Goal: Information Seeking & Learning: Check status

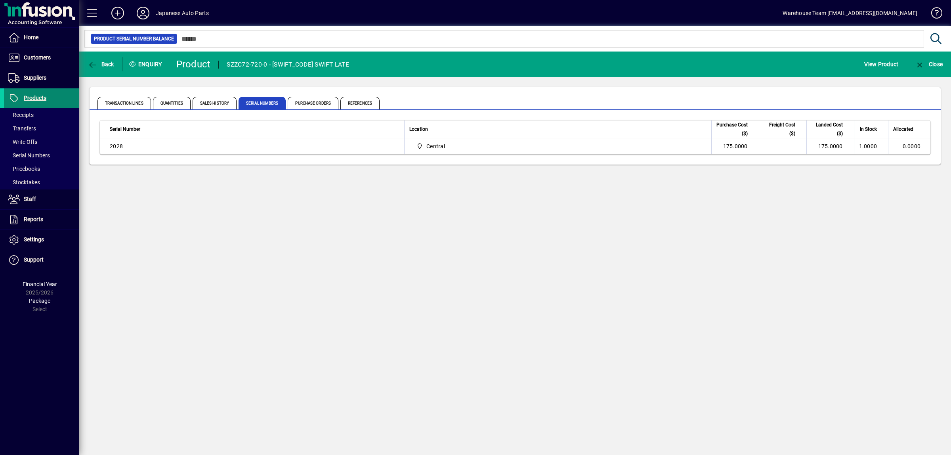
click at [57, 90] on span at bounding box center [41, 98] width 75 height 19
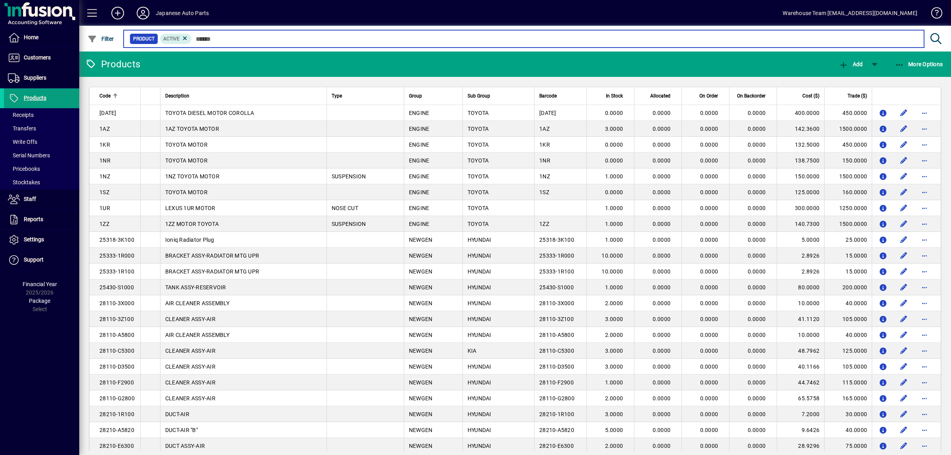
click at [215, 38] on input "text" at bounding box center [555, 38] width 726 height 11
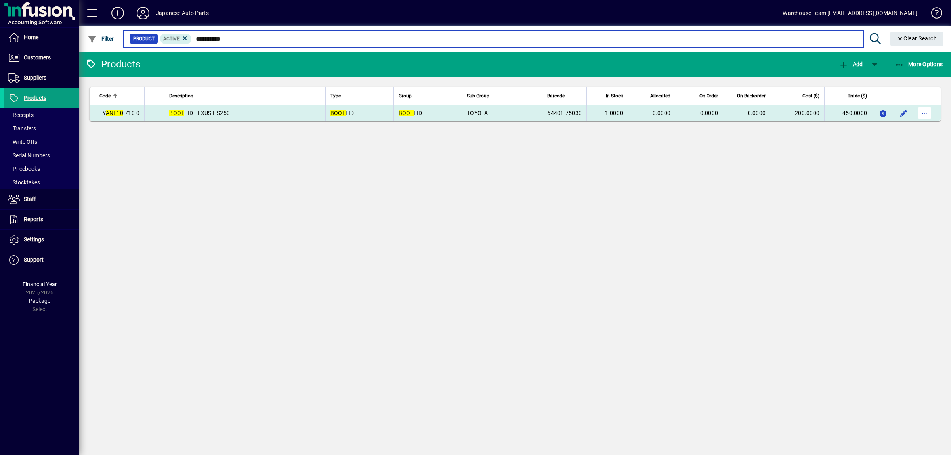
type input "**********"
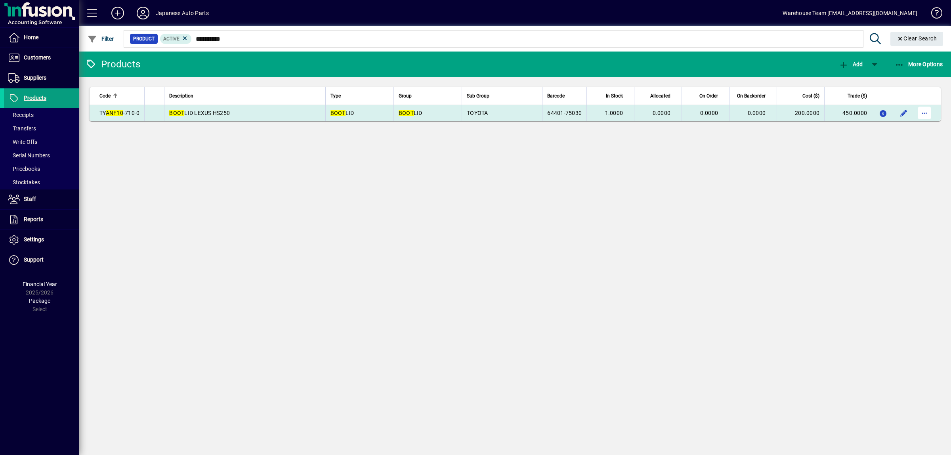
click at [924, 114] on span "button" at bounding box center [924, 112] width 19 height 19
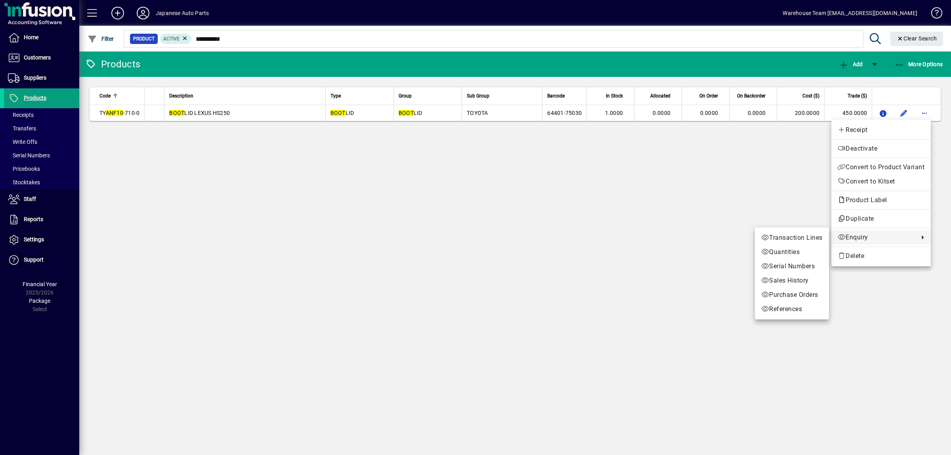
click at [860, 235] on span "Enquiry" at bounding box center [876, 238] width 77 height 10
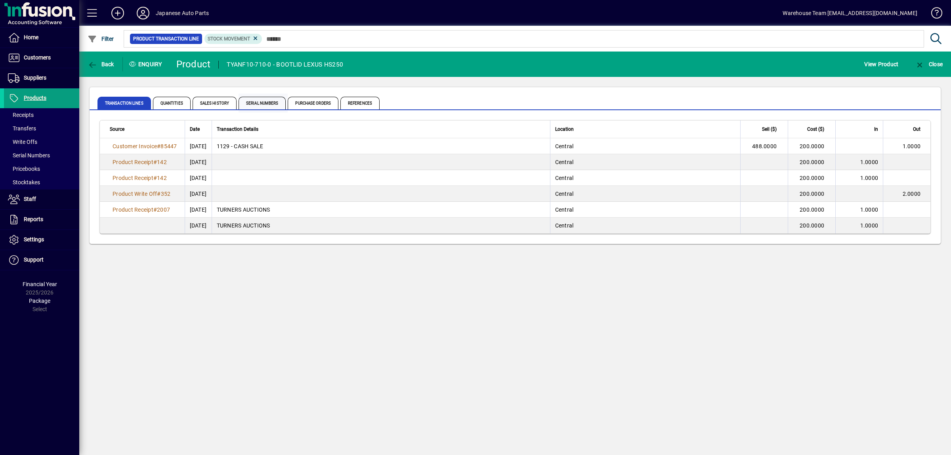
click at [268, 105] on span "Serial Numbers" at bounding box center [262, 103] width 47 height 13
